Goal: Find specific page/section: Find specific page/section

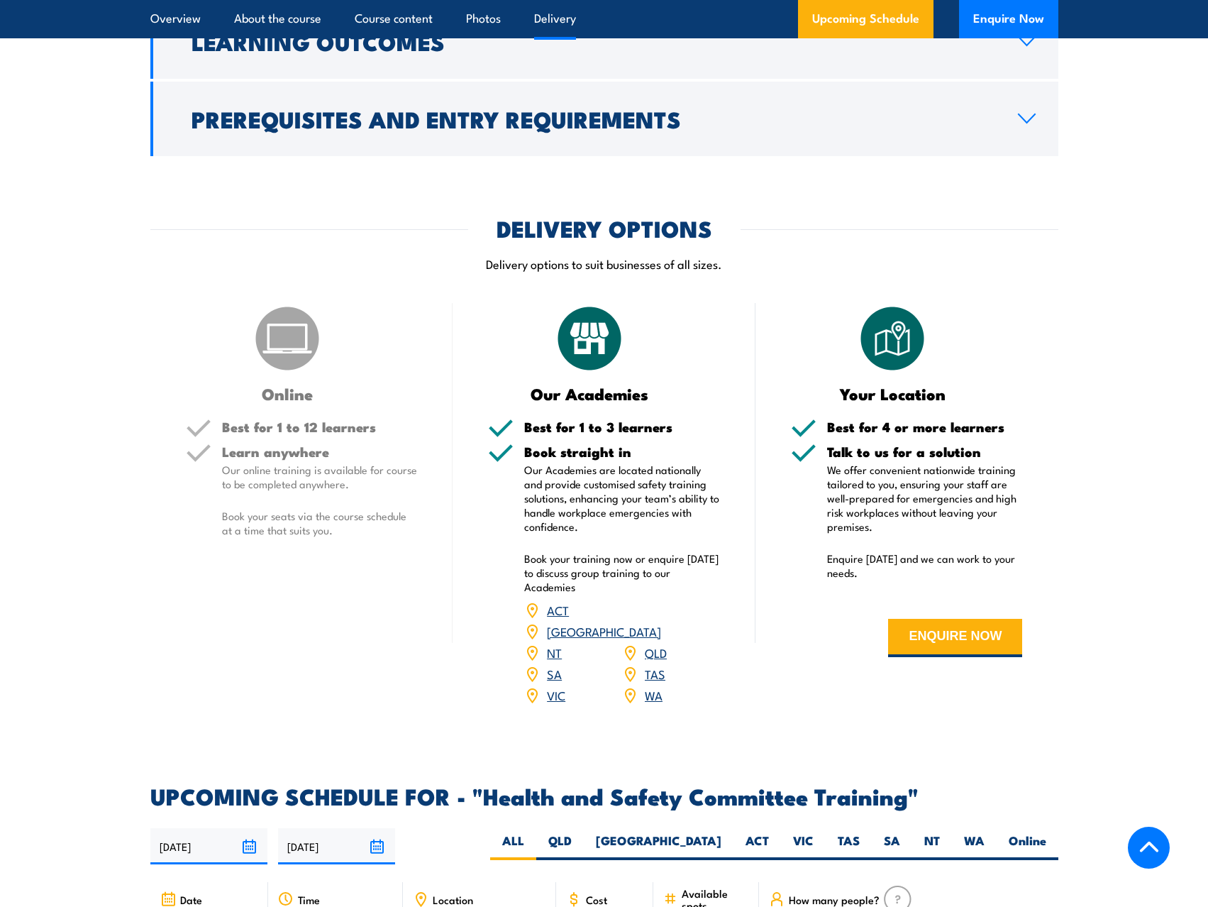
scroll to position [1916, 0]
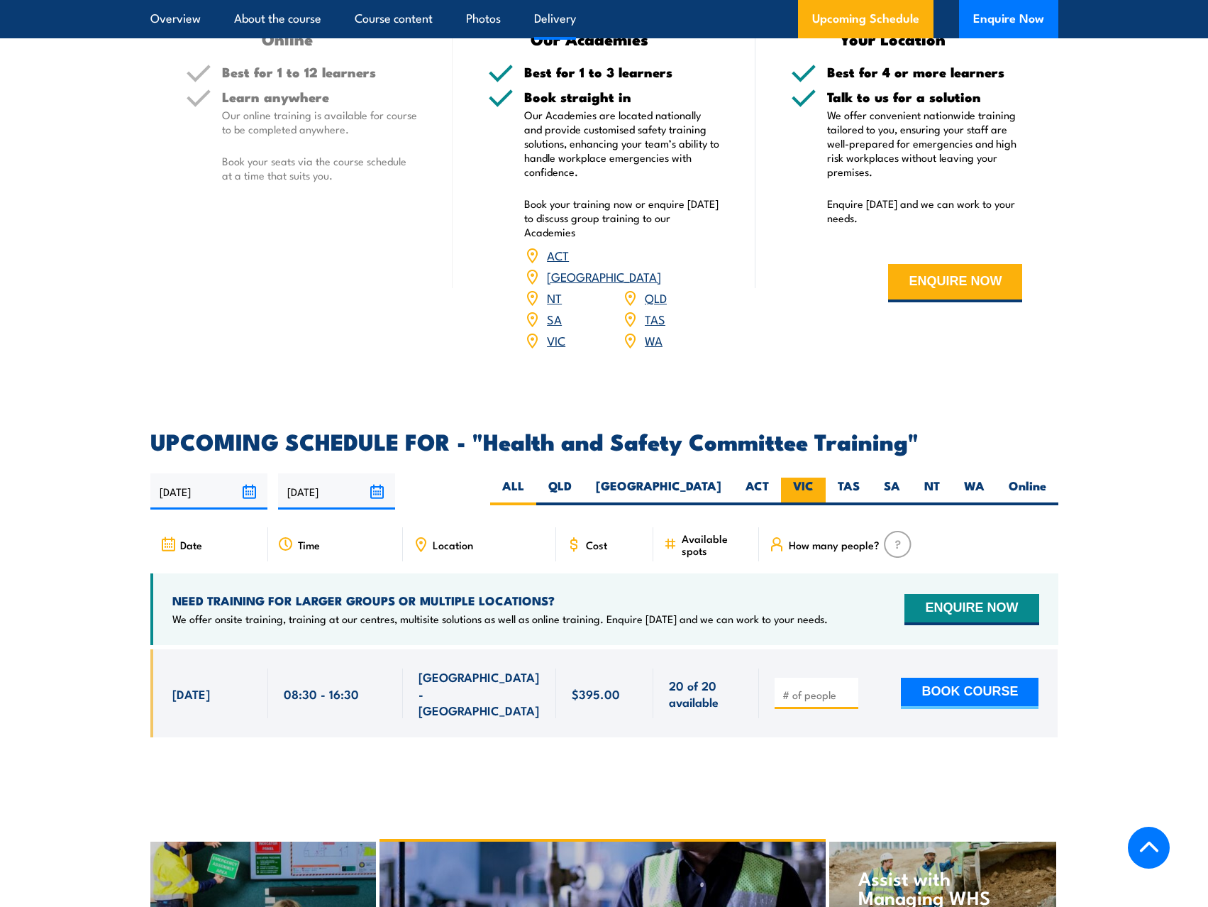
click at [812, 477] on label "VIC" at bounding box center [803, 491] width 45 height 28
click at [814, 477] on input "VIC" at bounding box center [818, 481] width 9 height 9
radio input "true"
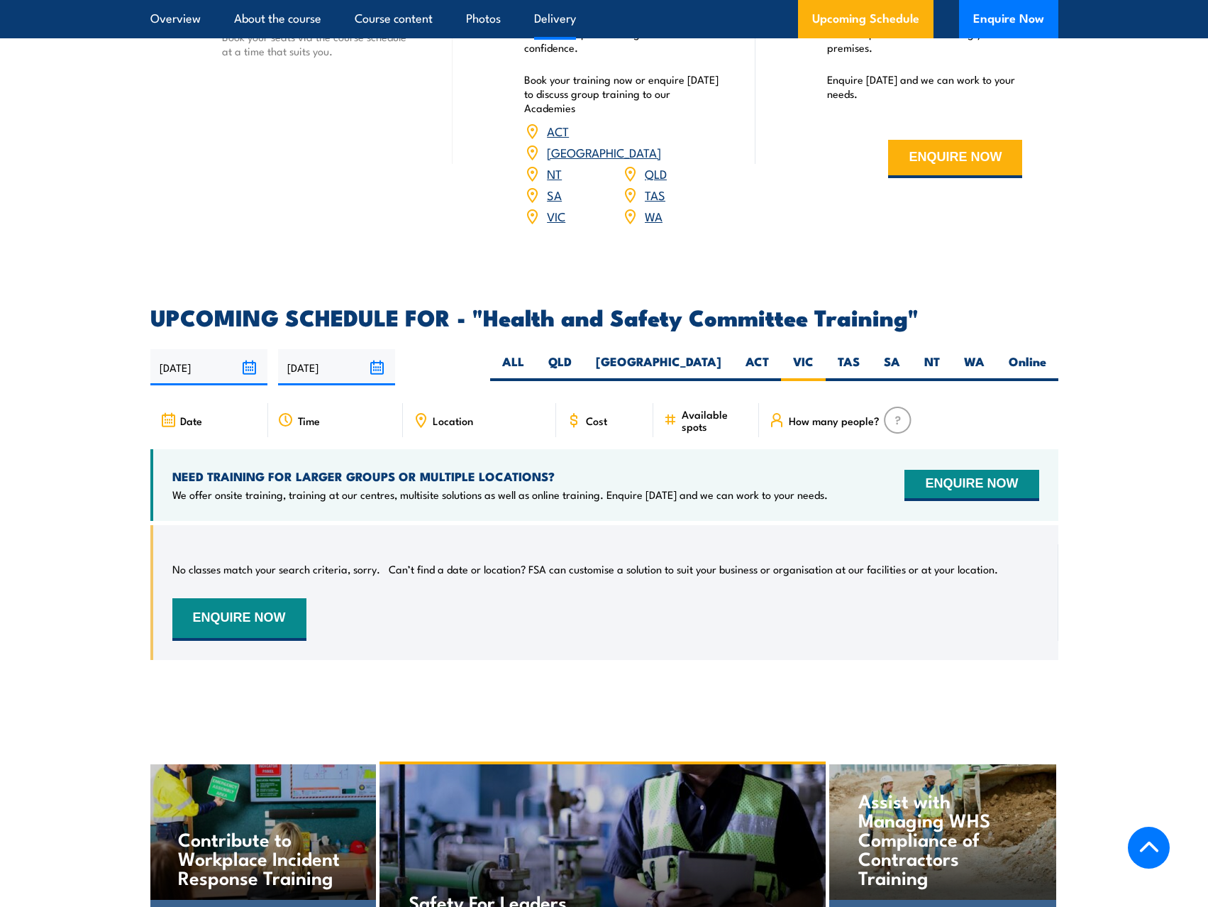
scroll to position [1969, 0]
